Goal: Download file/media

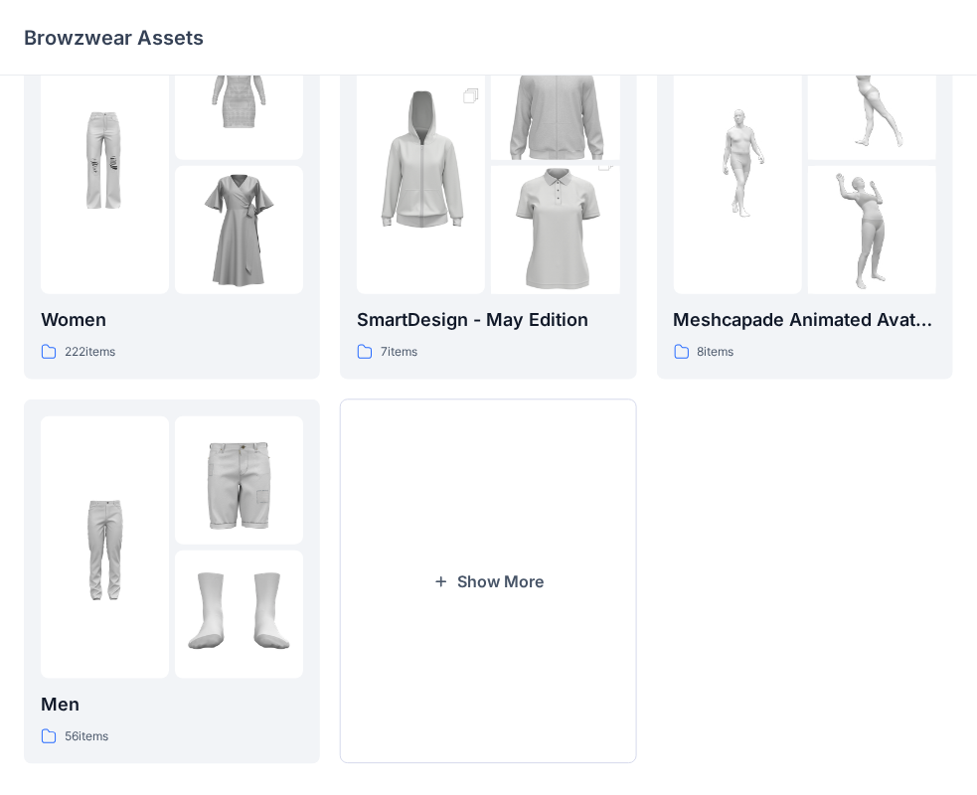
scroll to position [493, 0]
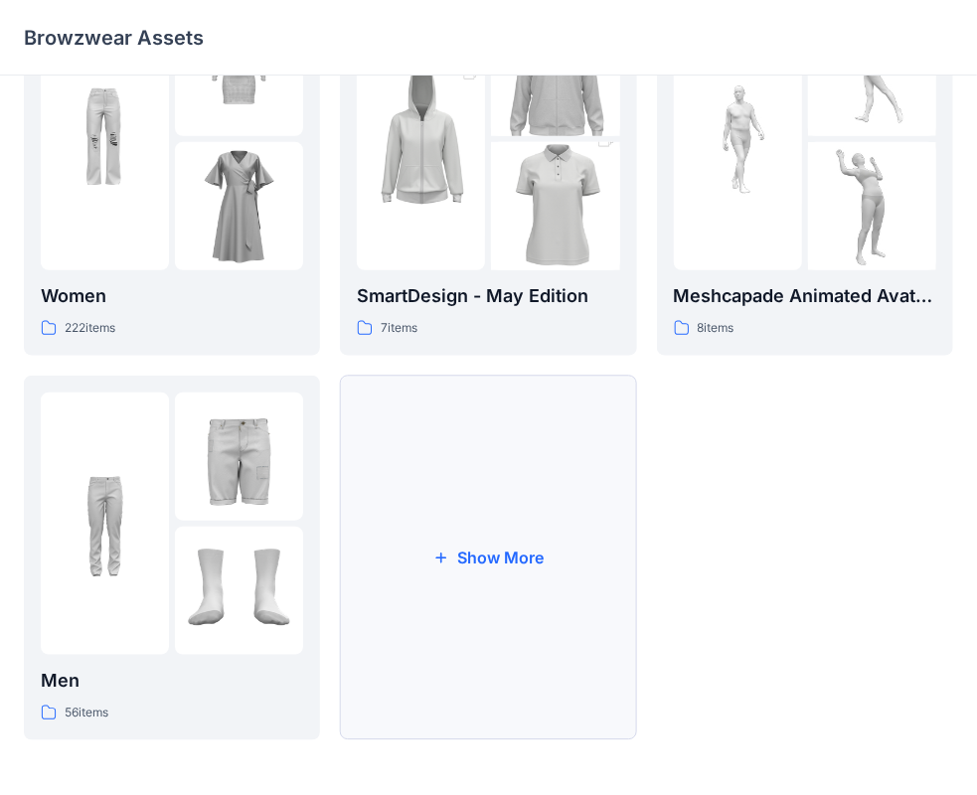
click at [457, 559] on button "Show More" at bounding box center [488, 558] width 296 height 365
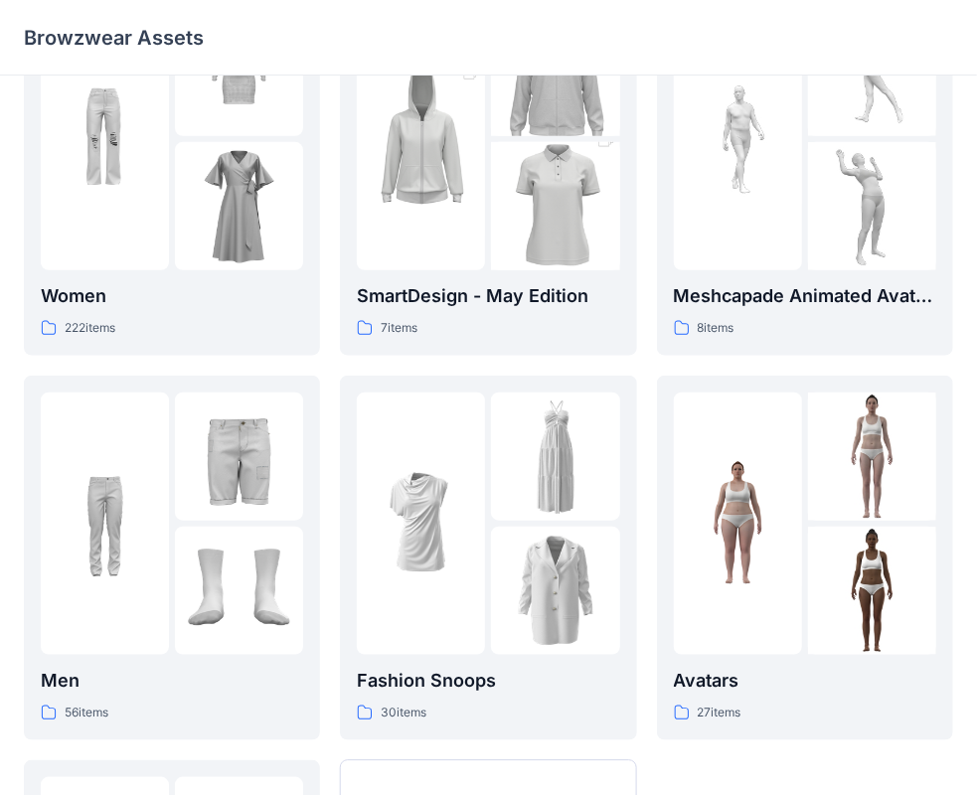
scroll to position [879, 0]
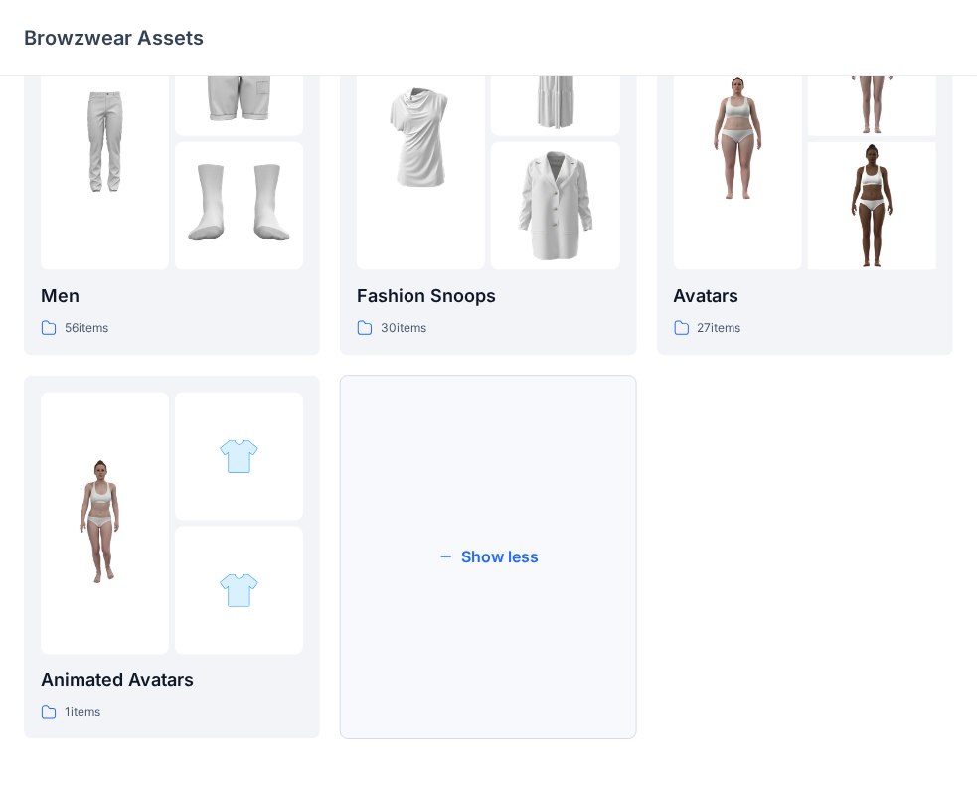
click at [473, 560] on button "Show less" at bounding box center [488, 558] width 296 height 365
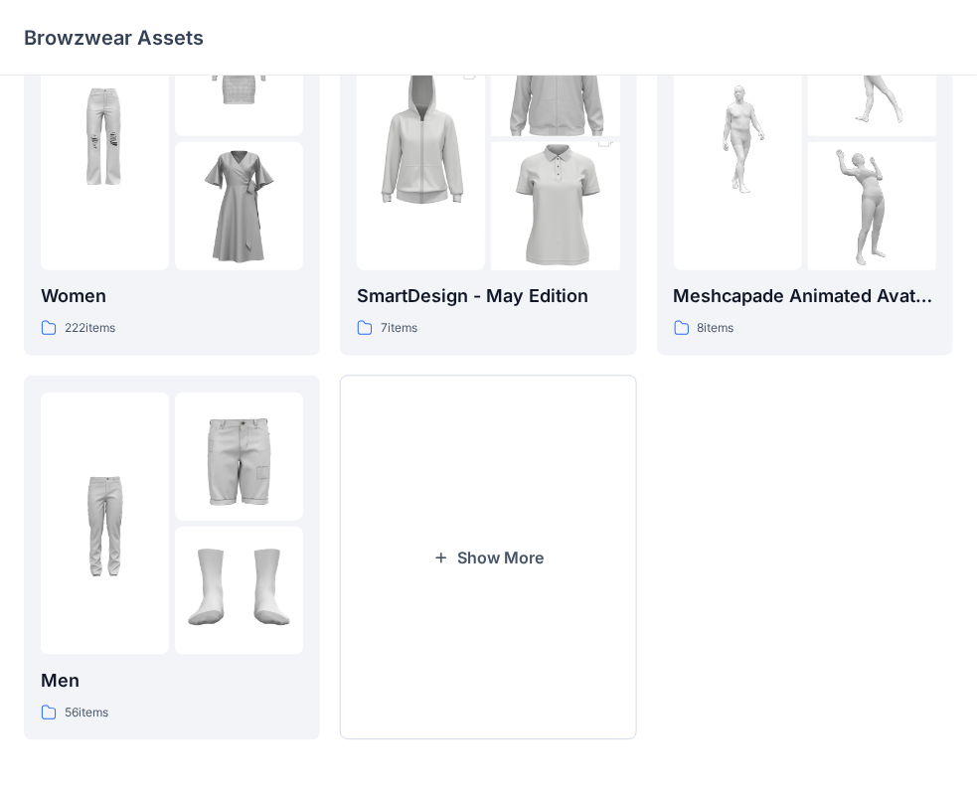
click at [473, 560] on button "Show More" at bounding box center [488, 558] width 296 height 365
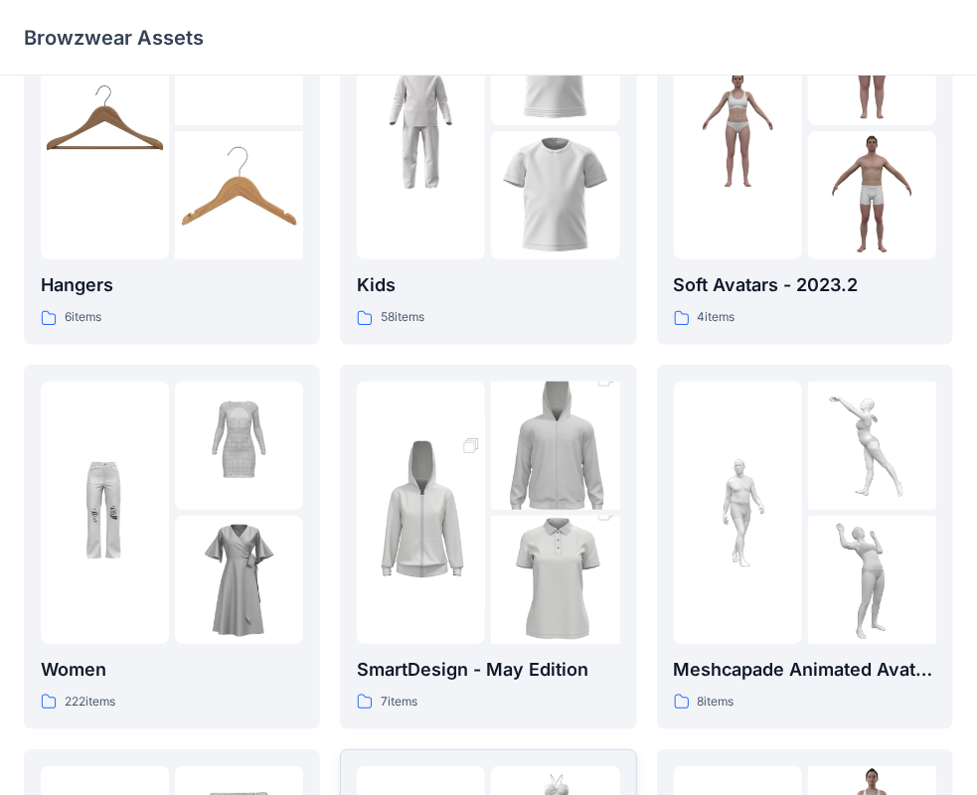
scroll to position [0, 0]
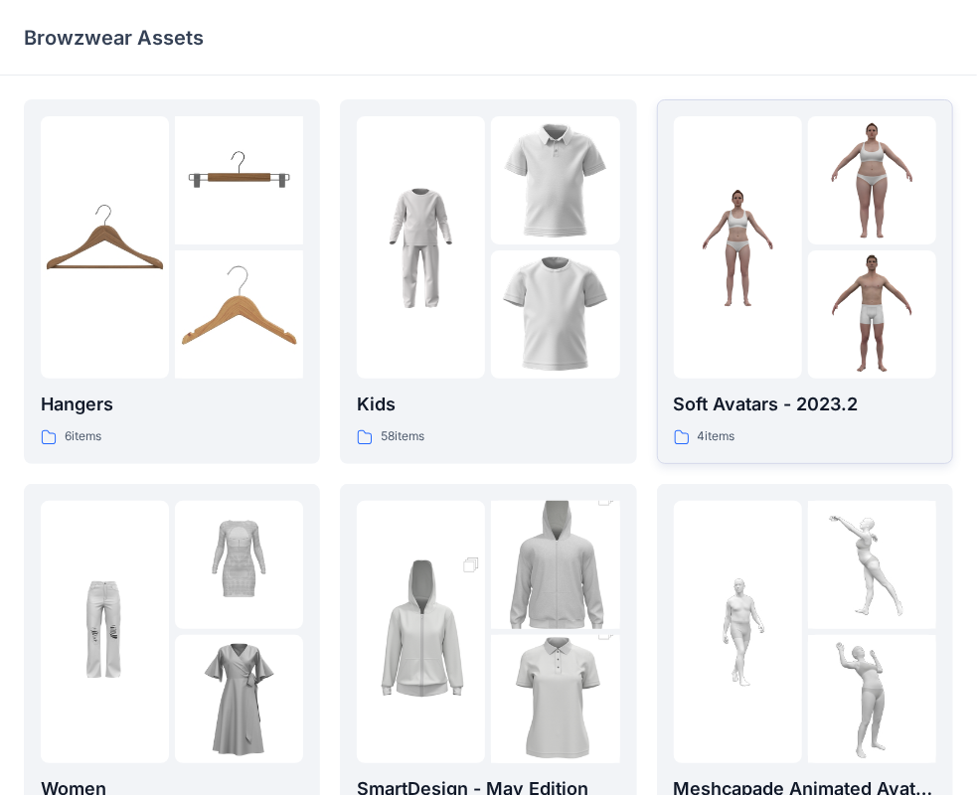
click at [745, 251] on img at bounding box center [738, 248] width 128 height 128
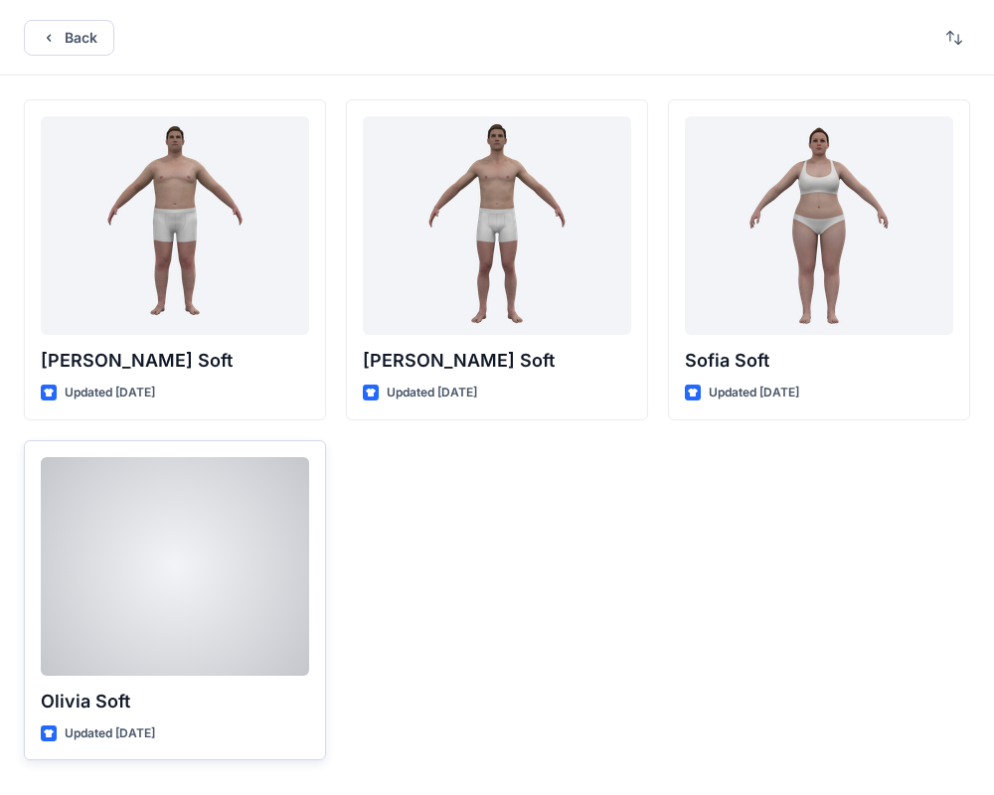
click at [157, 514] on div at bounding box center [175, 566] width 268 height 219
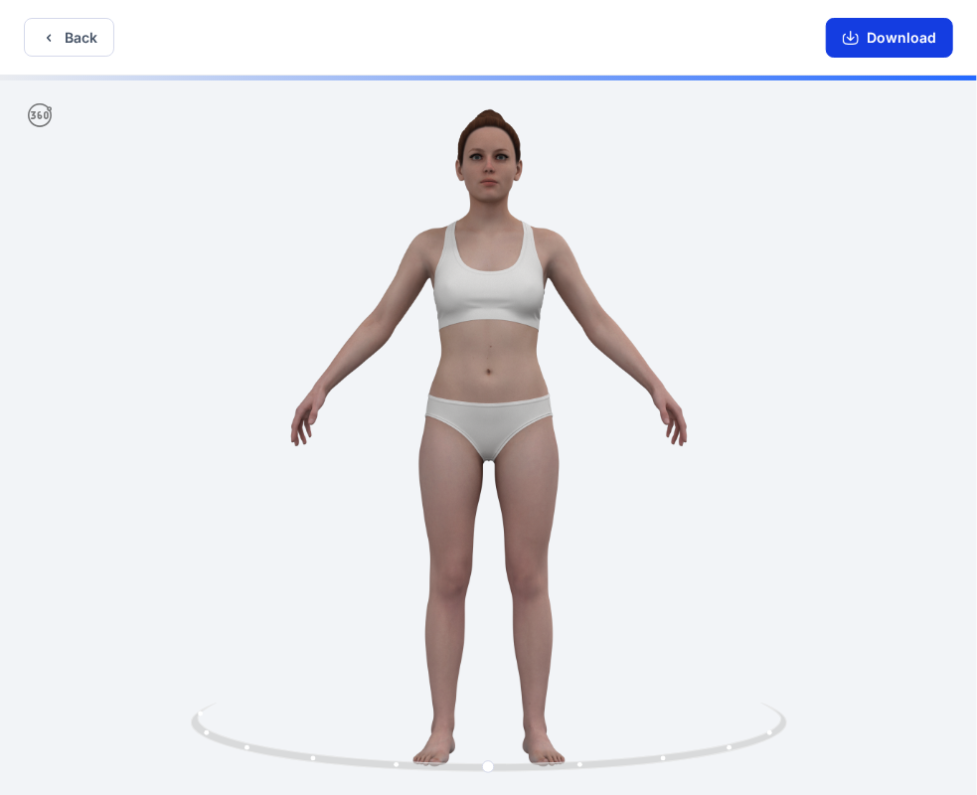
click at [872, 45] on button "Download" at bounding box center [889, 38] width 127 height 40
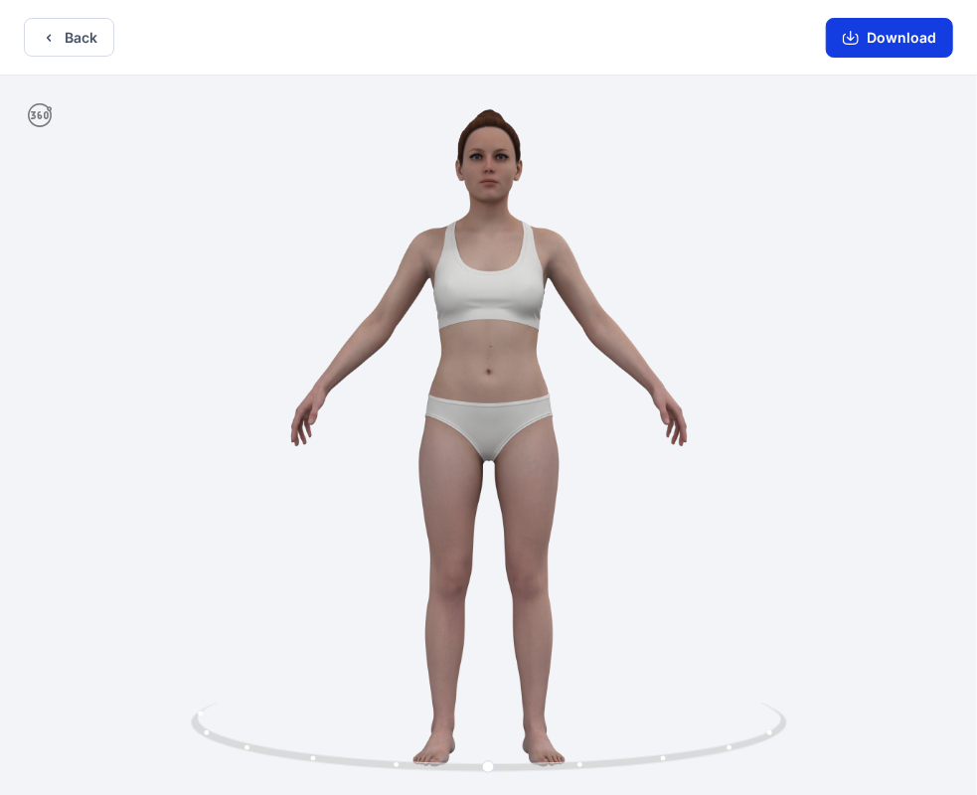
click at [865, 45] on button "Download" at bounding box center [889, 38] width 127 height 40
